Goal: Task Accomplishment & Management: Use online tool/utility

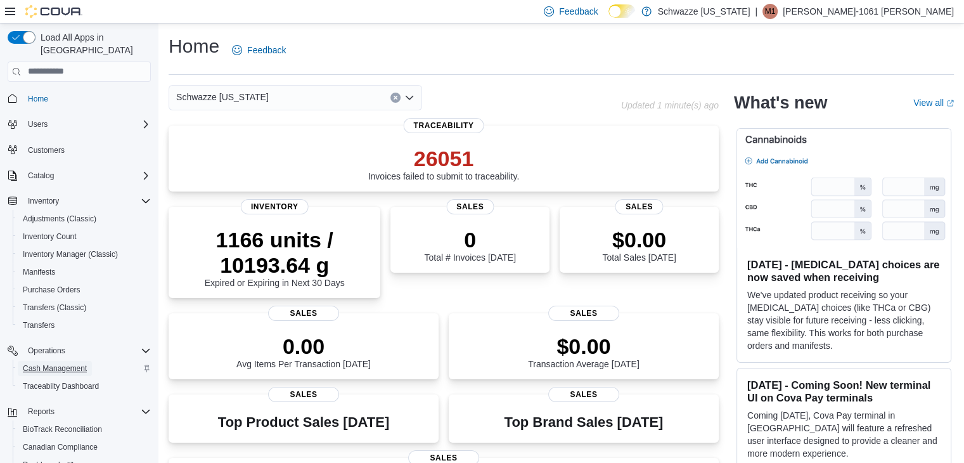
click at [42, 363] on span "Cash Management" at bounding box center [55, 368] width 64 height 10
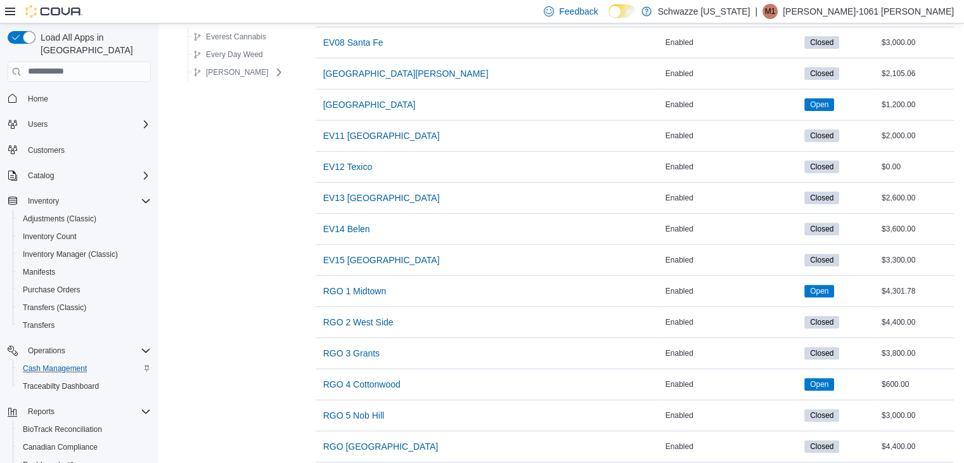
scroll to position [388, 0]
click at [354, 316] on span "RGO 2 West Side" at bounding box center [358, 322] width 70 height 13
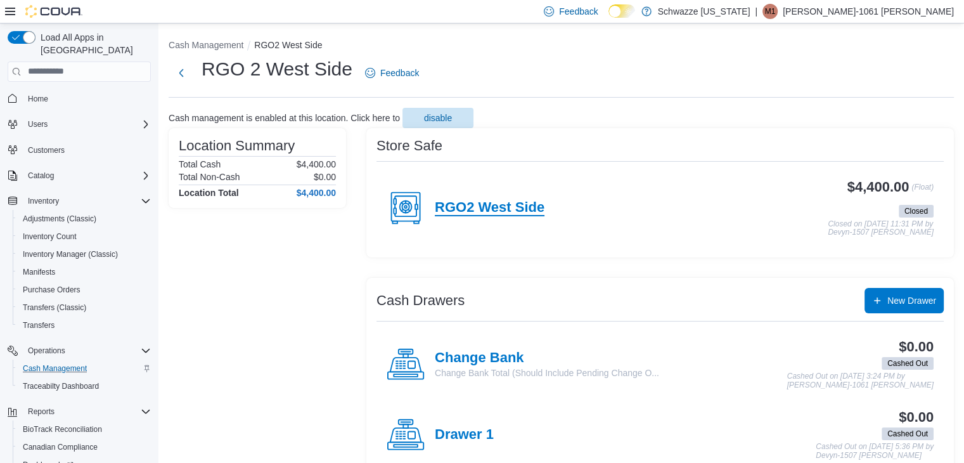
click at [503, 204] on h4 "RGO2 West Side" at bounding box center [490, 208] width 110 height 16
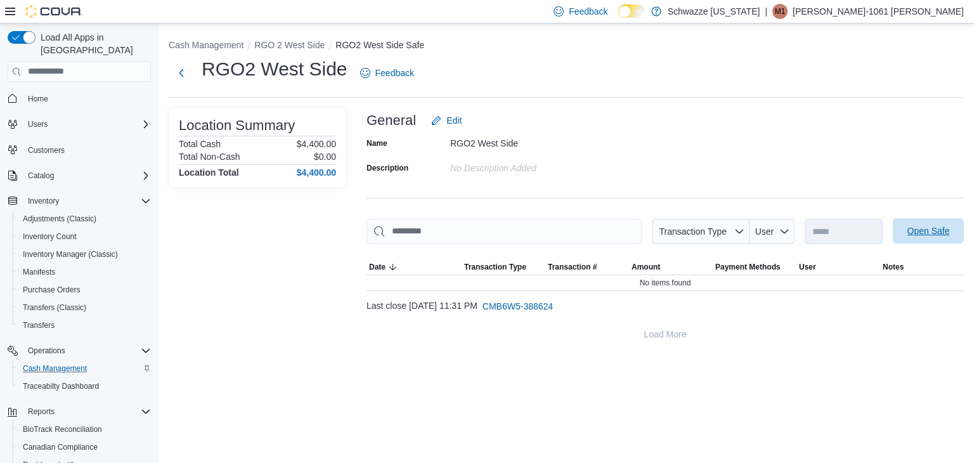
click at [944, 239] on span "Open Safe" at bounding box center [928, 230] width 56 height 25
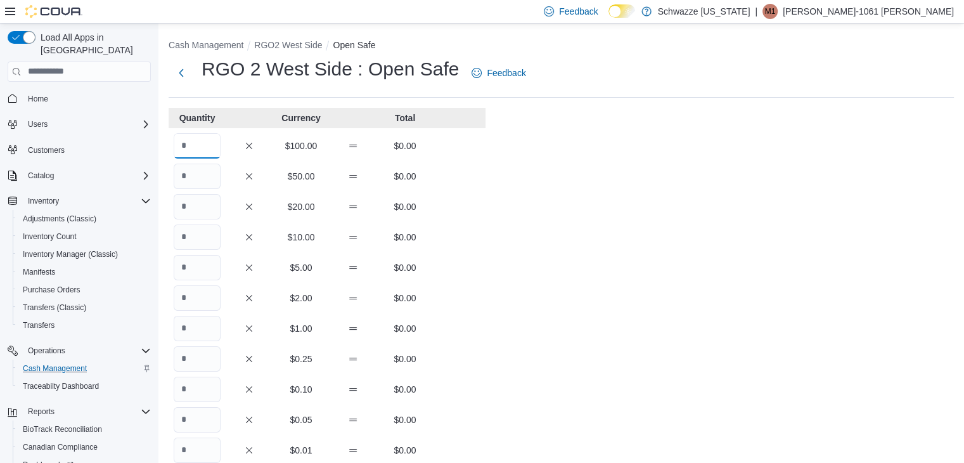
click at [198, 145] on input "Quantity" at bounding box center [197, 145] width 47 height 25
type input "**"
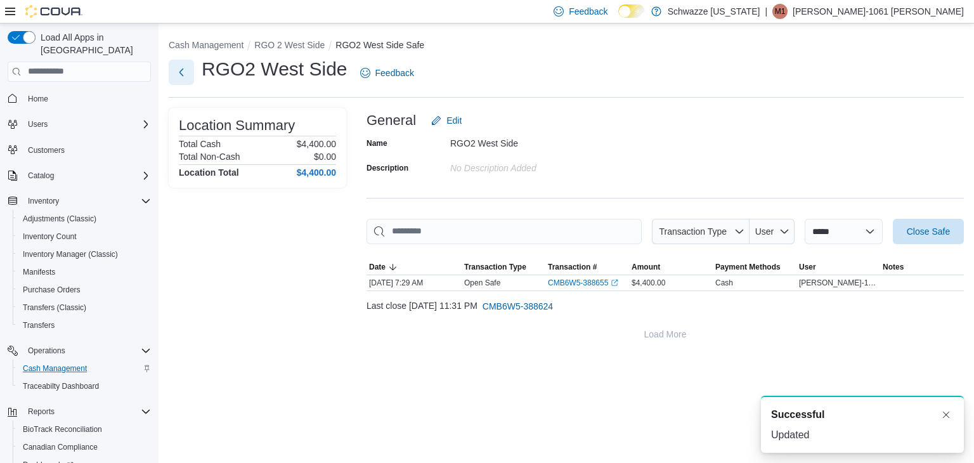
click at [175, 67] on button "Next" at bounding box center [181, 72] width 25 height 25
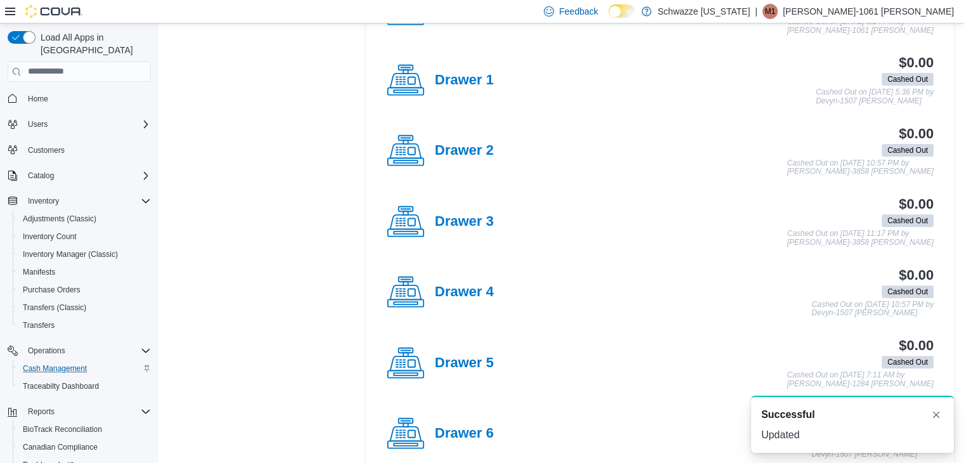
scroll to position [441, 0]
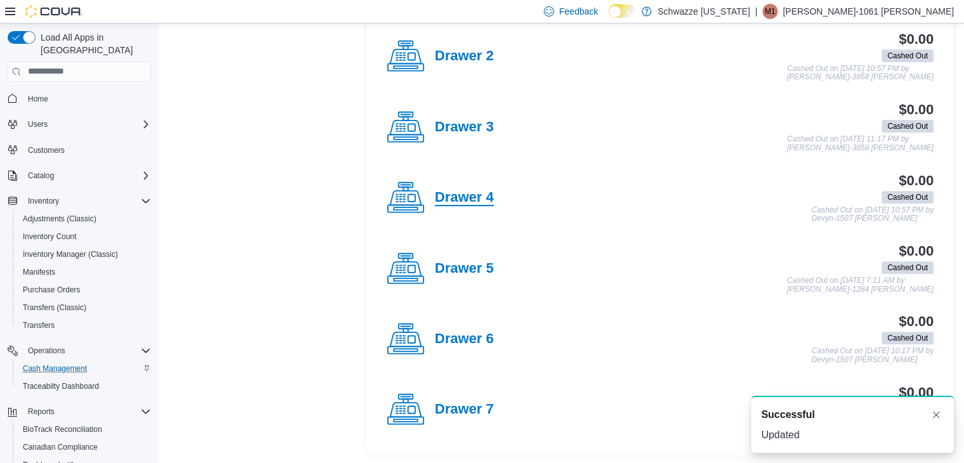
click at [465, 191] on h4 "Drawer 4" at bounding box center [464, 198] width 59 height 16
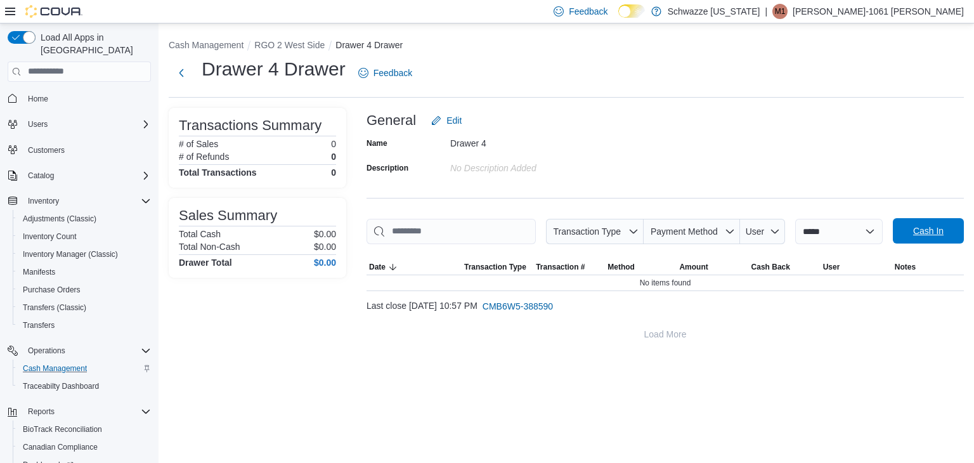
click at [941, 231] on span "Cash In" at bounding box center [928, 230] width 30 height 13
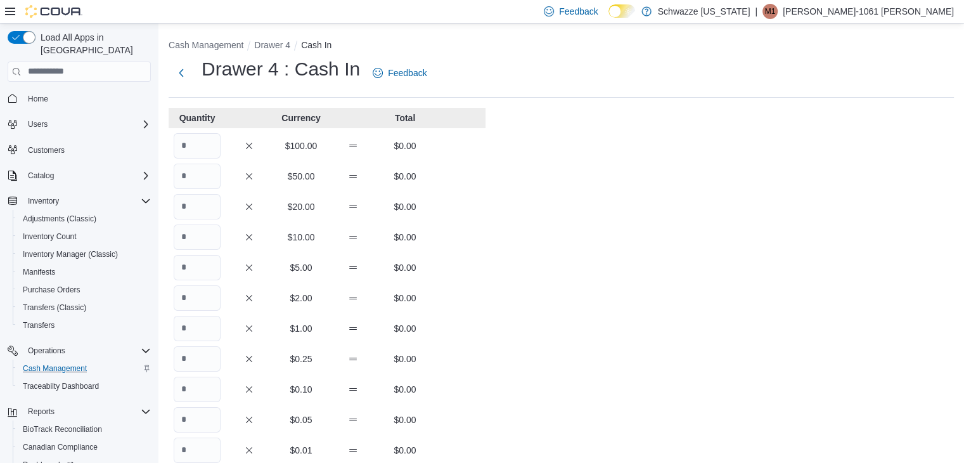
click at [189, 158] on div "Quantity Currency Total $100.00 $0.00 $50.00 $0.00 $20.00 $0.00 $10.00 $0.00 $5…" at bounding box center [327, 391] width 317 height 567
click at [194, 145] on input "Quantity" at bounding box center [197, 145] width 47 height 25
type input "*"
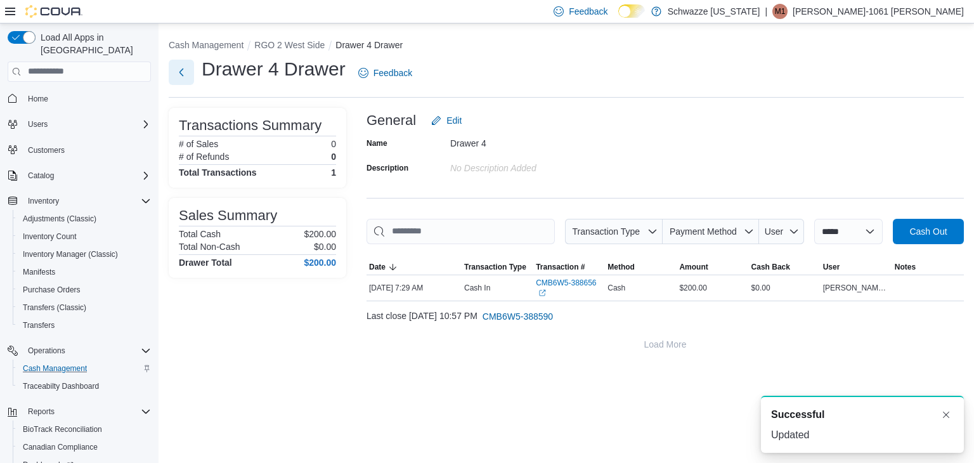
click at [184, 72] on button "Next" at bounding box center [181, 72] width 25 height 25
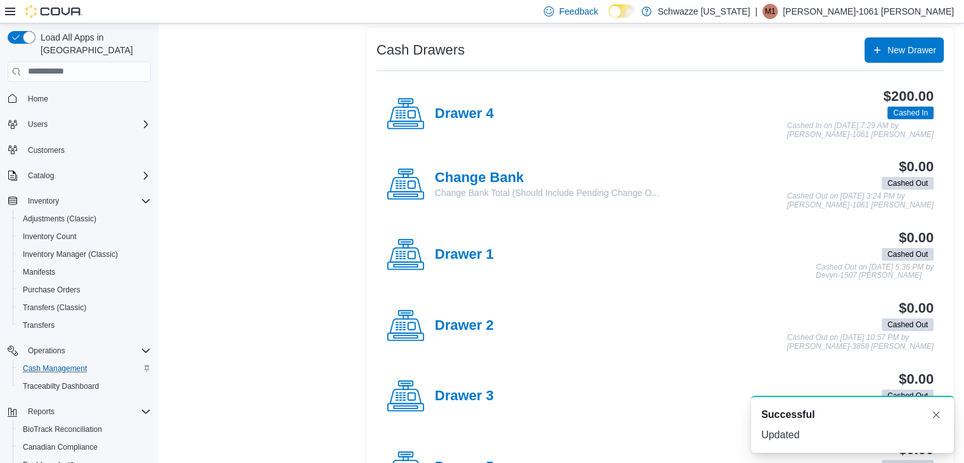
scroll to position [441, 0]
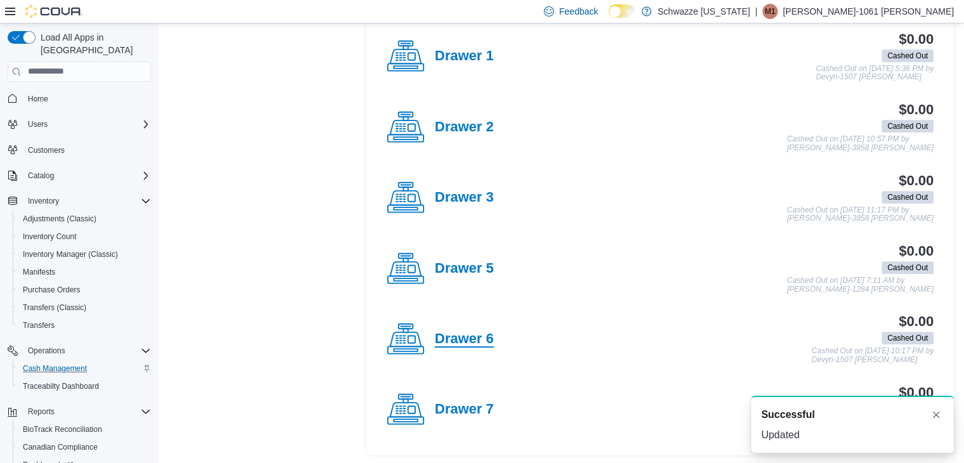
click at [455, 331] on h4 "Drawer 6" at bounding box center [464, 339] width 59 height 16
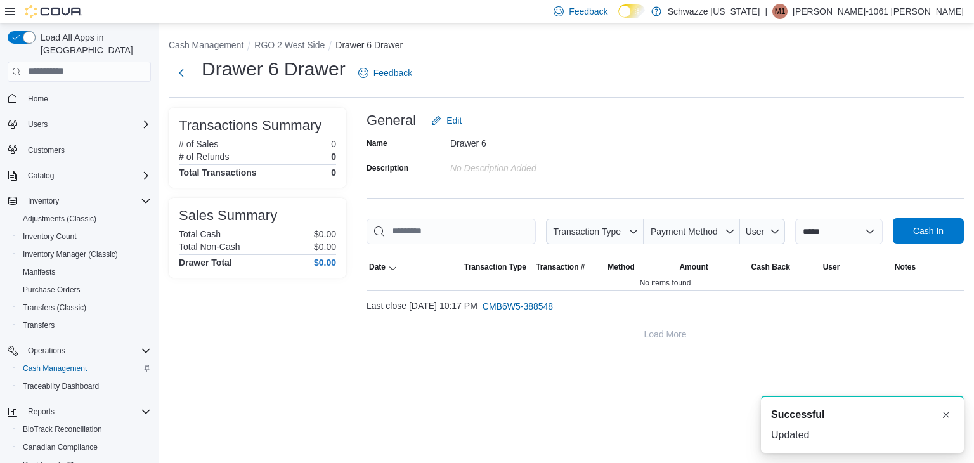
click at [932, 231] on span "Cash In" at bounding box center [928, 230] width 30 height 13
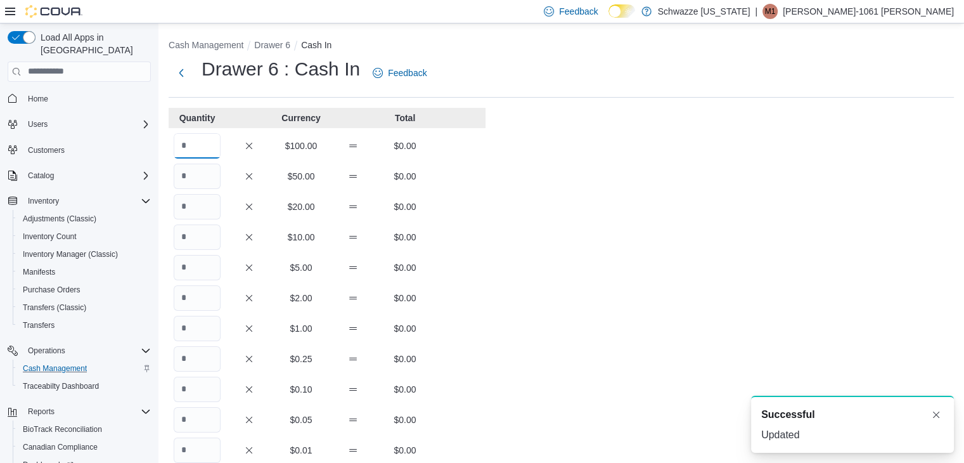
click at [210, 143] on input "Quantity" at bounding box center [197, 145] width 47 height 25
type input "*"
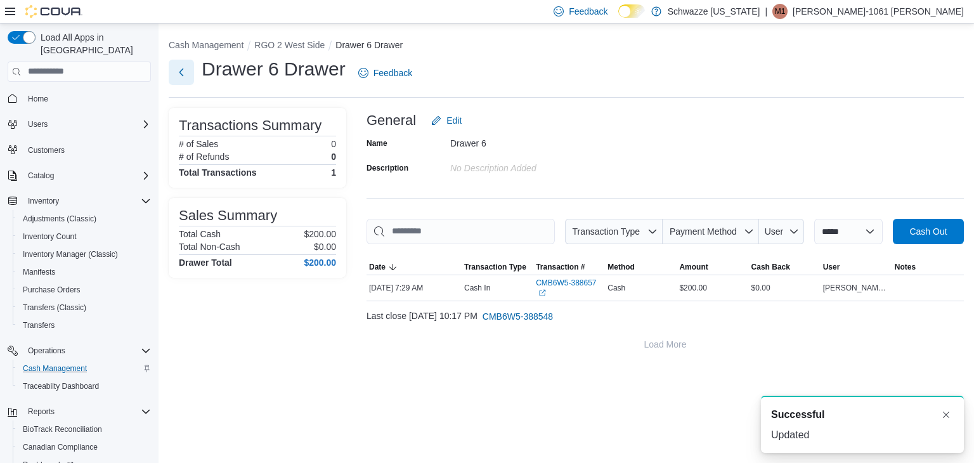
click at [182, 67] on button "Next" at bounding box center [181, 72] width 25 height 25
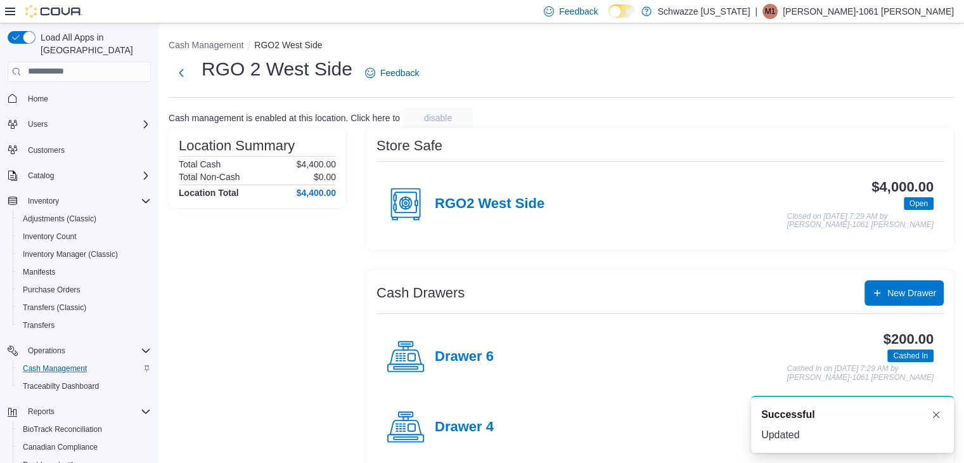
scroll to position [441, 0]
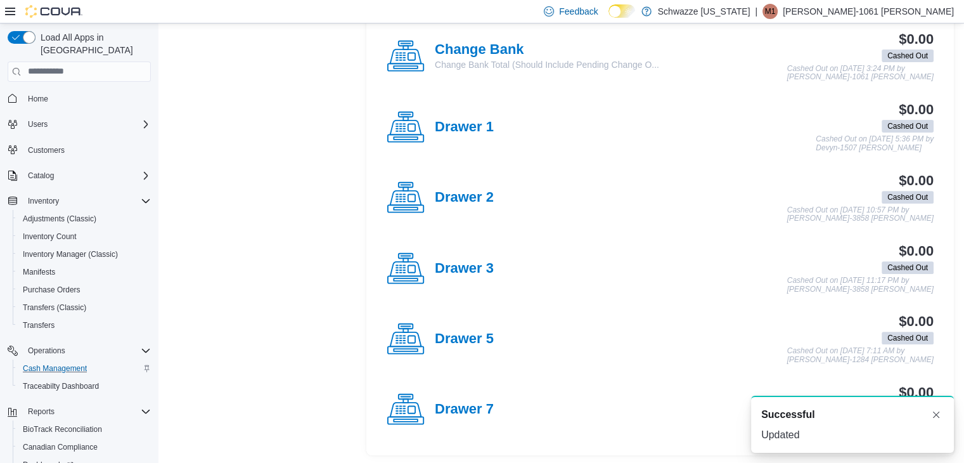
click at [439, 418] on div "Drawer 7" at bounding box center [440, 409] width 107 height 38
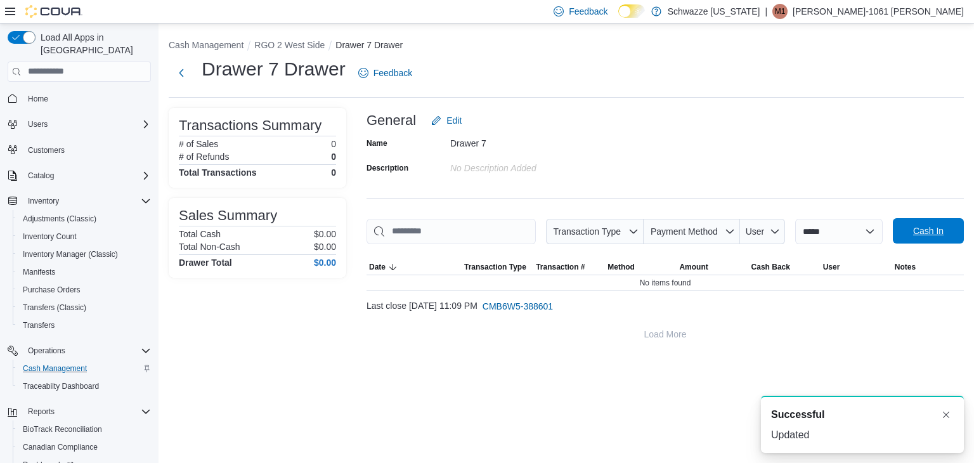
click at [910, 226] on span "Cash In" at bounding box center [928, 230] width 56 height 25
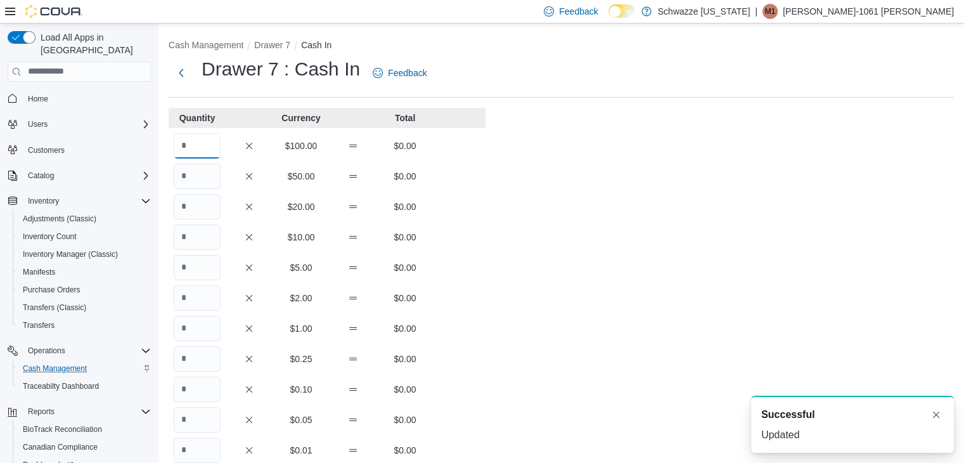
click at [198, 153] on input "Quantity" at bounding box center [197, 145] width 47 height 25
type input "*"
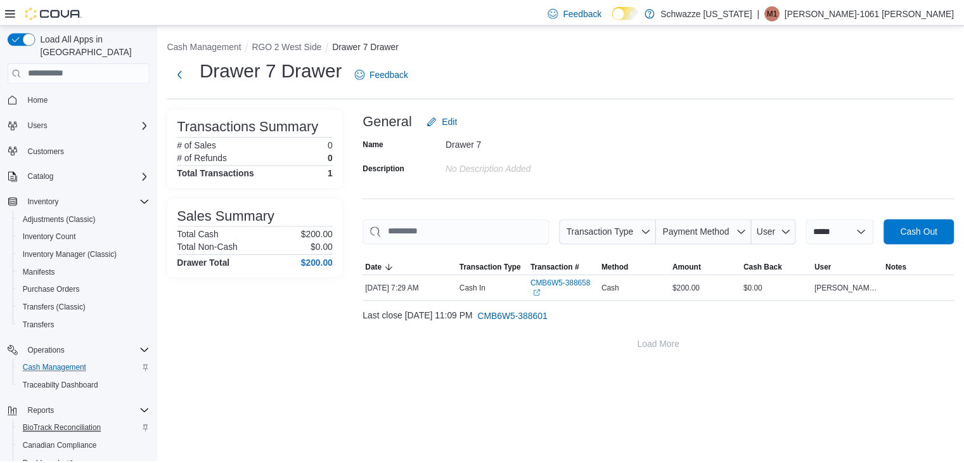
scroll to position [89, 0]
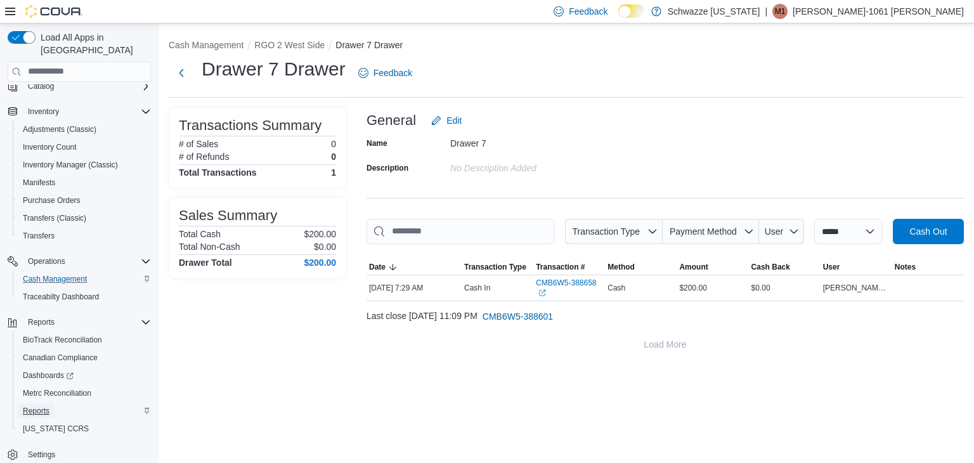
click at [31, 406] on span "Reports" at bounding box center [36, 411] width 27 height 10
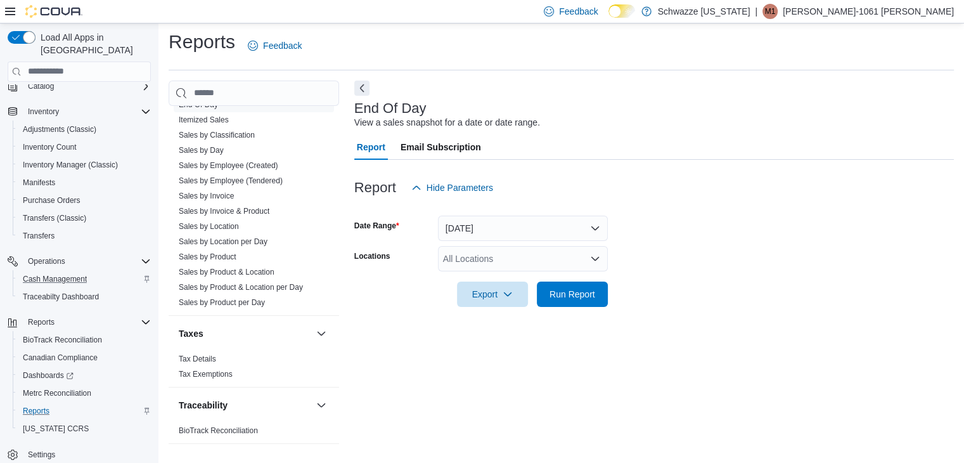
scroll to position [930, 0]
click at [216, 221] on link "Sales by Location" at bounding box center [209, 224] width 60 height 9
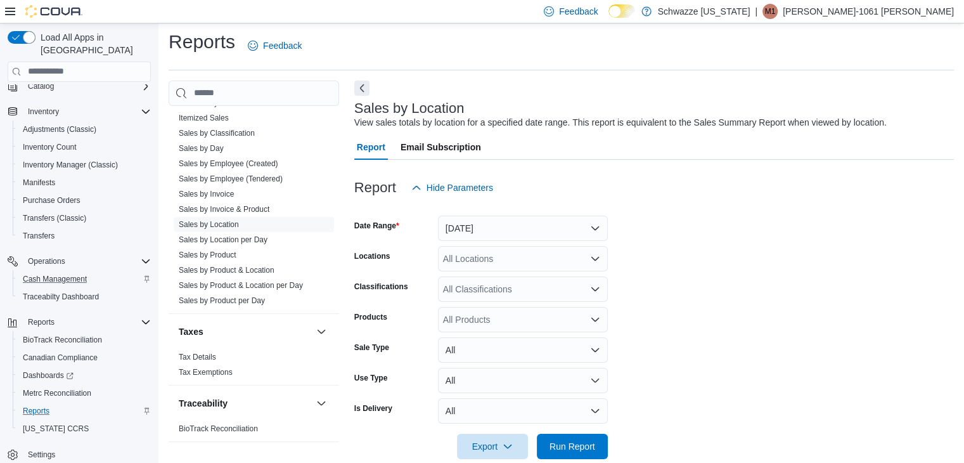
scroll to position [25, 0]
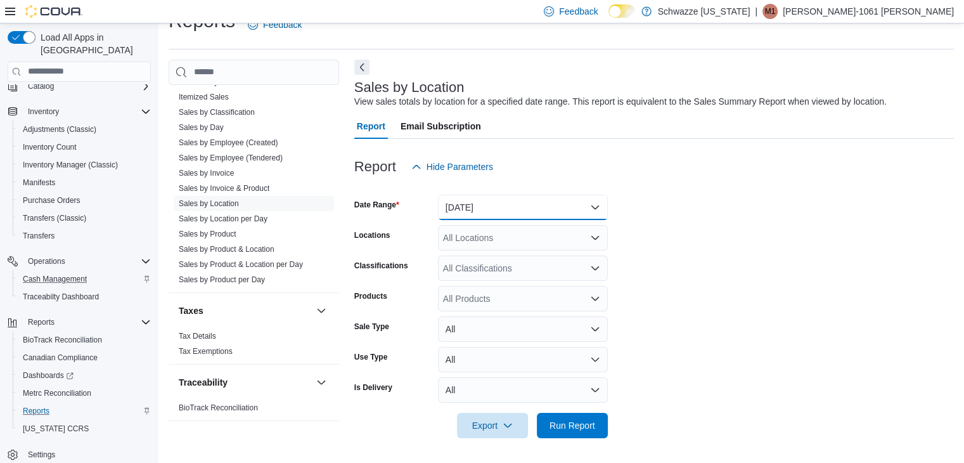
click at [491, 212] on button "[DATE]" at bounding box center [523, 207] width 170 height 25
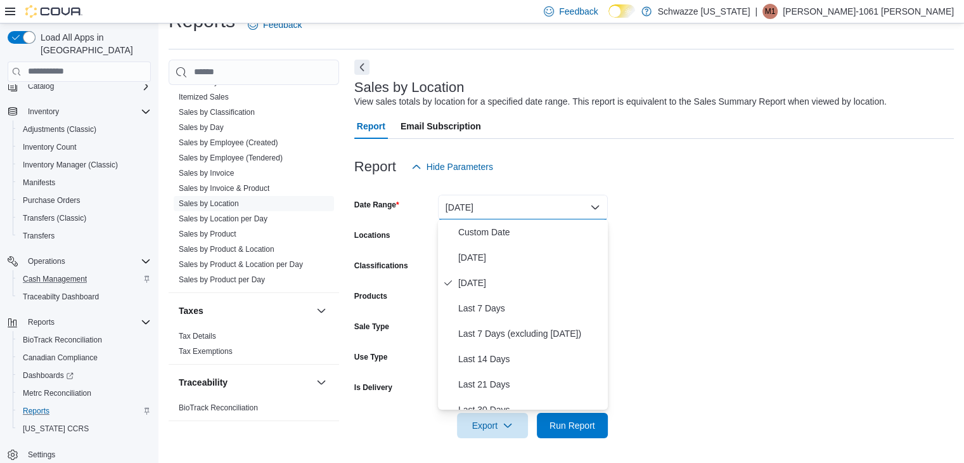
click at [790, 222] on form "Date Range [DATE] Locations All Locations Classifications All Classifications P…" at bounding box center [654, 308] width 600 height 259
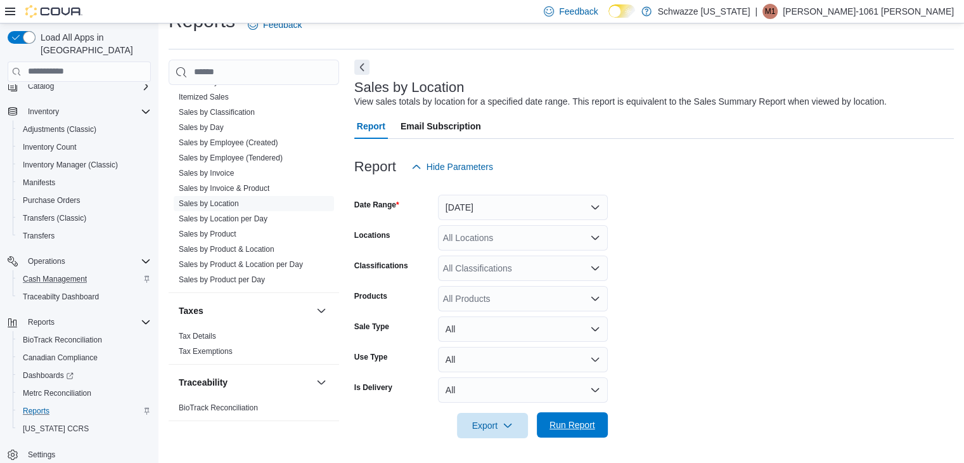
click at [581, 429] on span "Run Report" at bounding box center [573, 424] width 46 height 13
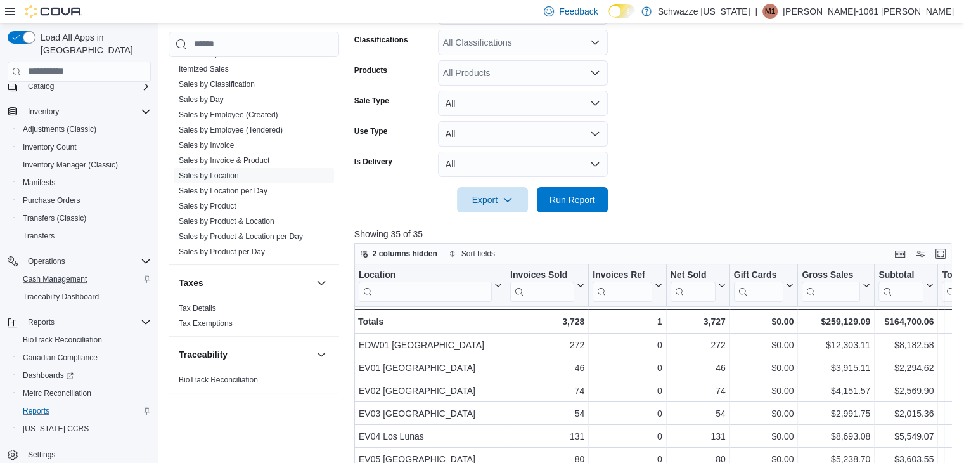
scroll to position [259, 0]
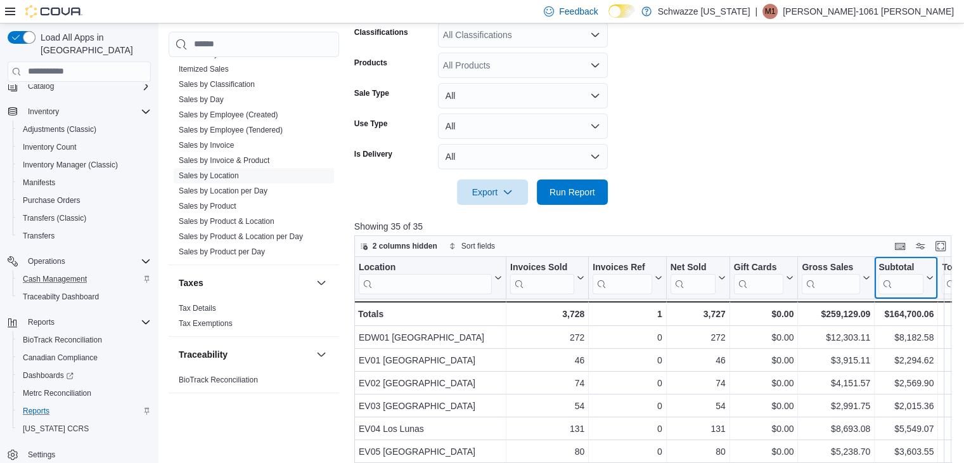
click at [907, 262] on div "Subtotal" at bounding box center [901, 267] width 45 height 12
click at [909, 338] on span "Sort High-Low" at bounding box center [915, 341] width 48 height 10
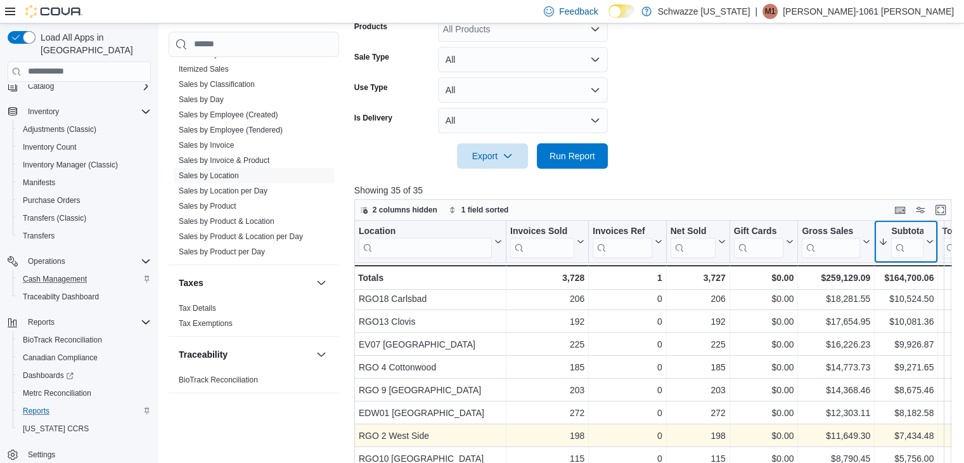
scroll to position [0, 0]
